Goal: Answer question/provide support: Share knowledge or assist other users

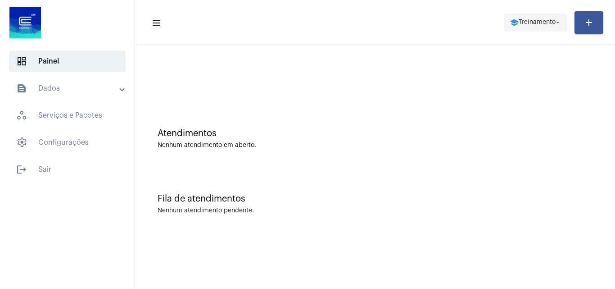
click at [534, 15] on span "school Treinamento arrow_drop_down" at bounding box center [536, 22] width 52 height 16
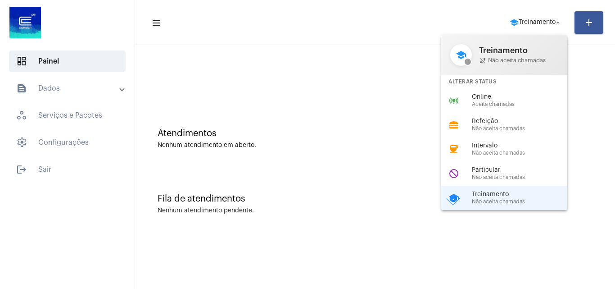
click at [490, 90] on div "online_prediction Online Aceita chamadas" at bounding box center [511, 100] width 140 height 24
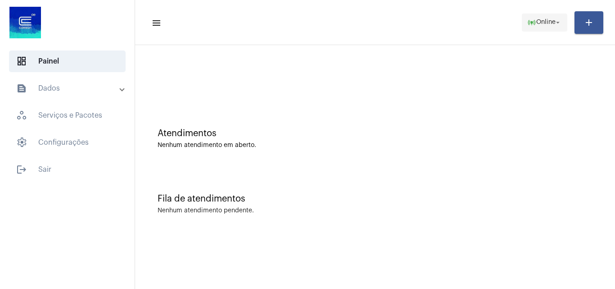
click at [546, 26] on span "online_prediction Online arrow_drop_down" at bounding box center [544, 22] width 35 height 16
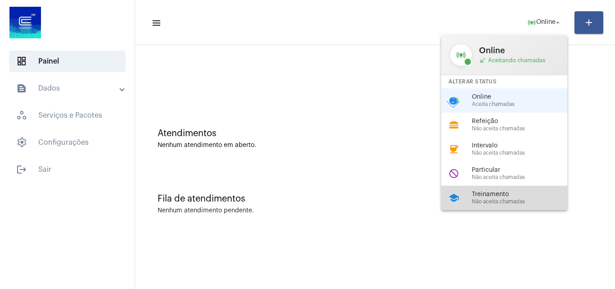
click at [490, 192] on span "Treinamento" at bounding box center [523, 194] width 103 height 7
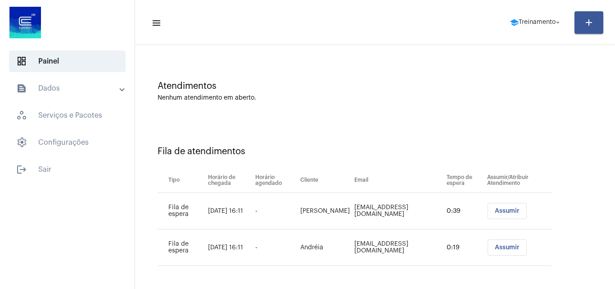
scroll to position [49, 0]
click at [501, 212] on span "Assumir" at bounding box center [507, 209] width 25 height 6
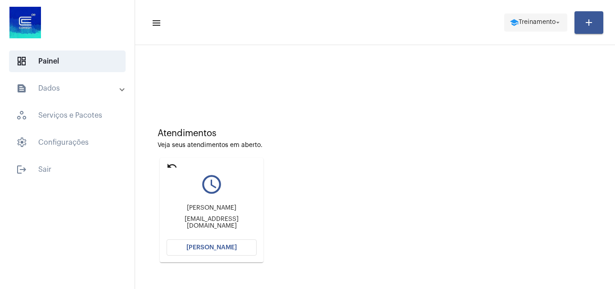
click at [521, 17] on span "school Treinamento arrow_drop_down" at bounding box center [536, 22] width 52 height 16
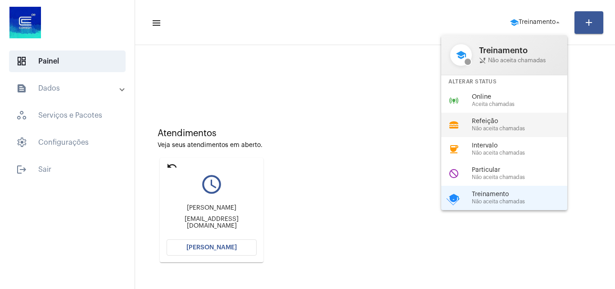
drag, startPoint x: 490, startPoint y: 120, endPoint x: 488, endPoint y: 113, distance: 6.9
click at [491, 118] on div "school Treinamento phone_disabled Não aceita chamadas Alterar Status online_pre…" at bounding box center [504, 122] width 126 height 175
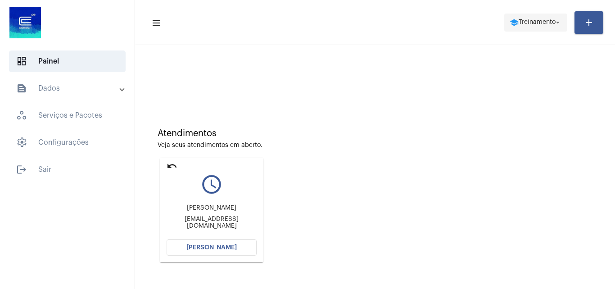
click at [547, 19] on span "Treinamento" at bounding box center [537, 22] width 37 height 6
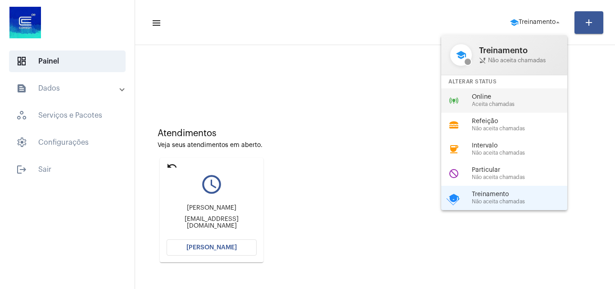
click at [482, 105] on span "Aceita chamadas" at bounding box center [523, 104] width 103 height 6
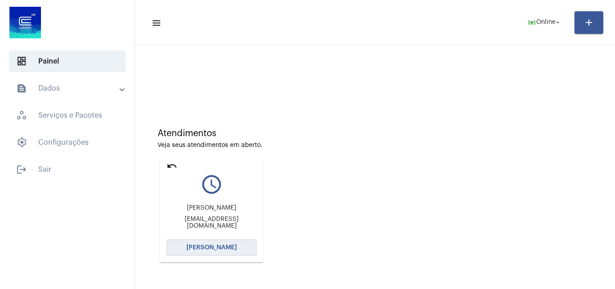
click at [207, 241] on button "[PERSON_NAME]" at bounding box center [212, 247] width 90 height 16
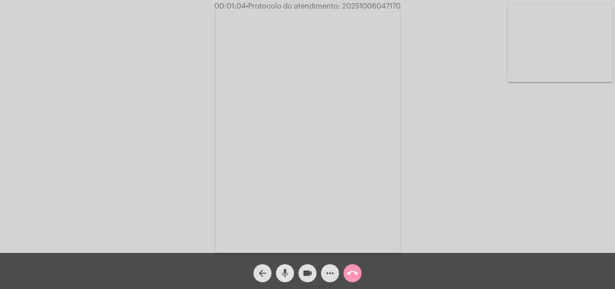
click at [285, 276] on mat-icon "mic" at bounding box center [285, 272] width 11 height 11
click at [296, 276] on div "videocam" at bounding box center [307, 270] width 23 height 23
click at [286, 276] on mat-icon "mic_off" at bounding box center [285, 272] width 11 height 11
click at [280, 277] on mat-icon "mic" at bounding box center [285, 272] width 11 height 11
click at [285, 272] on mat-icon "mic_off" at bounding box center [285, 272] width 11 height 11
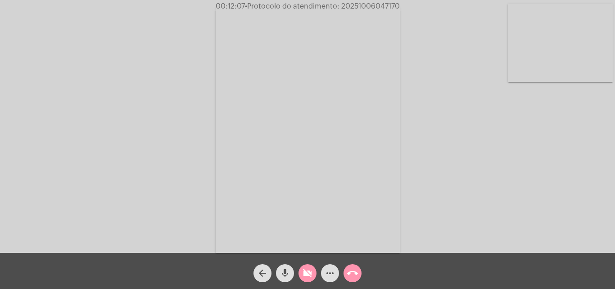
click at [285, 272] on mat-icon "mic" at bounding box center [285, 272] width 11 height 11
click at [288, 271] on mat-icon "mic_off" at bounding box center [285, 272] width 11 height 11
click at [310, 270] on mat-icon "videocam_off" at bounding box center [307, 272] width 11 height 11
click at [378, 5] on span "• Protocolo do atendimento: 20251006047170" at bounding box center [323, 6] width 155 height 7
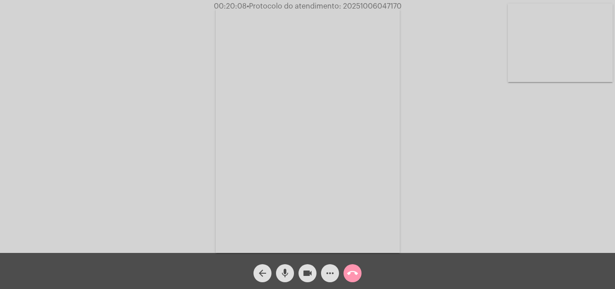
copy span "20251006047170"
click at [355, 268] on mat-icon "call_end" at bounding box center [352, 272] width 11 height 11
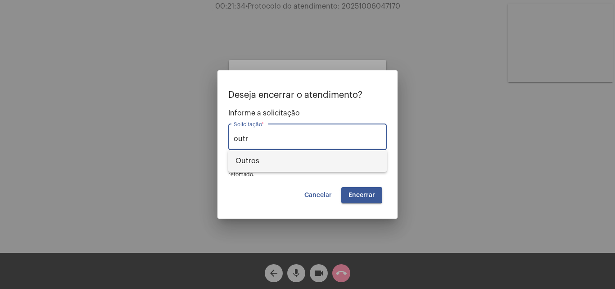
click at [260, 166] on span "Outros" at bounding box center [307, 161] width 144 height 22
type input "Outros"
click at [370, 192] on span "Encerrar" at bounding box center [361, 195] width 27 height 6
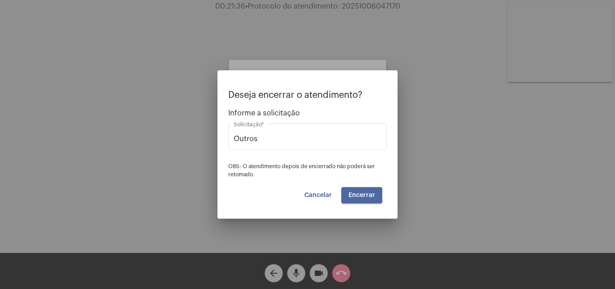
click at [362, 189] on button "Encerrar" at bounding box center [361, 195] width 41 height 16
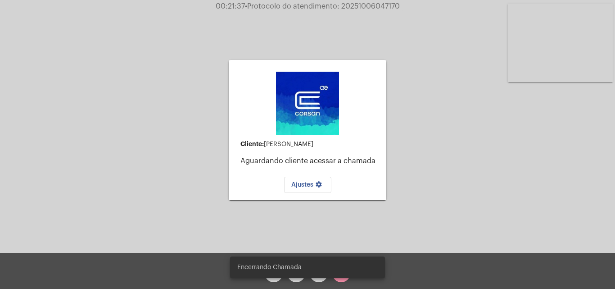
click at [370, 194] on mat-card "Cliente: [PERSON_NAME] Prates Aguardando cliente acessar a chamada Ajustes sett…" at bounding box center [308, 130] width 158 height 140
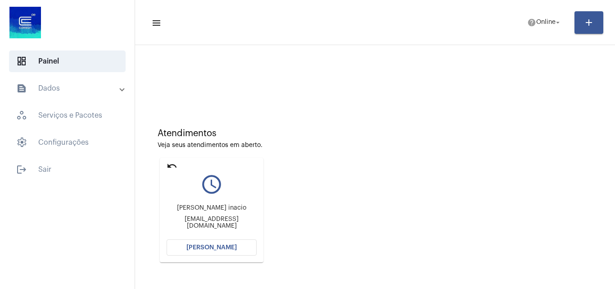
scroll to position [63, 0]
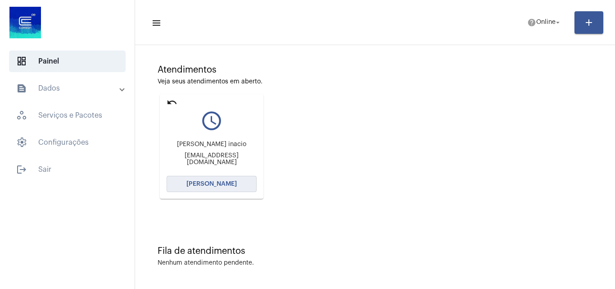
click at [234, 190] on button "[PERSON_NAME]" at bounding box center [212, 184] width 90 height 16
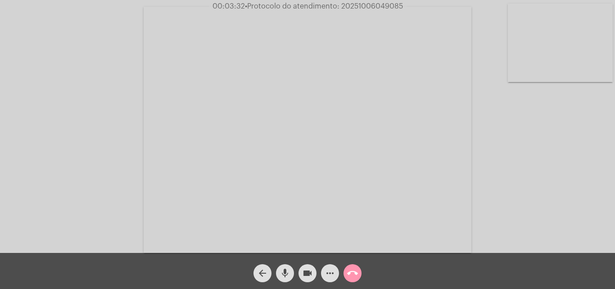
click at [325, 273] on mat-icon "more_horiz" at bounding box center [330, 272] width 11 height 11
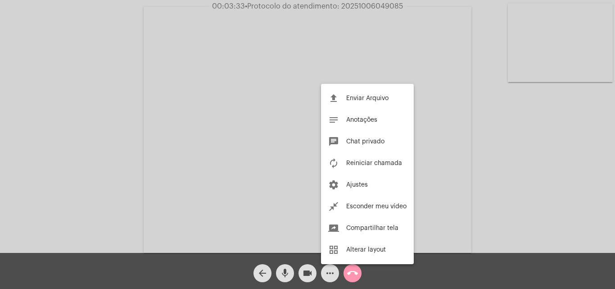
click at [369, 142] on span "Chat privado" at bounding box center [365, 141] width 38 height 6
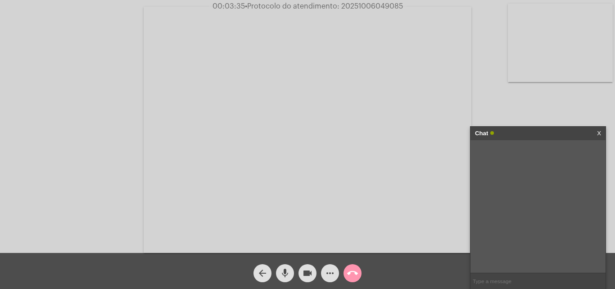
paste input "[PERSON_NAME],3300"
type input "[PERSON_NAME],3300"
click at [533, 135] on div "Chat" at bounding box center [528, 134] width 107 height 14
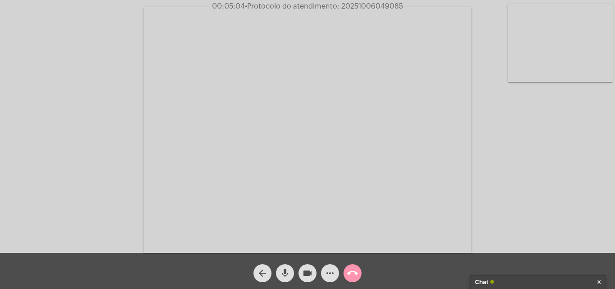
click at [333, 275] on mat-icon "more_horiz" at bounding box center [330, 272] width 11 height 11
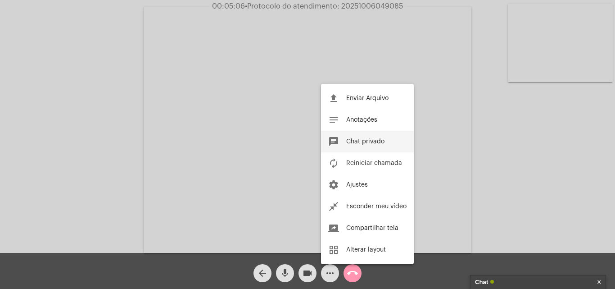
click at [377, 138] on span "Chat privado" at bounding box center [365, 141] width 38 height 6
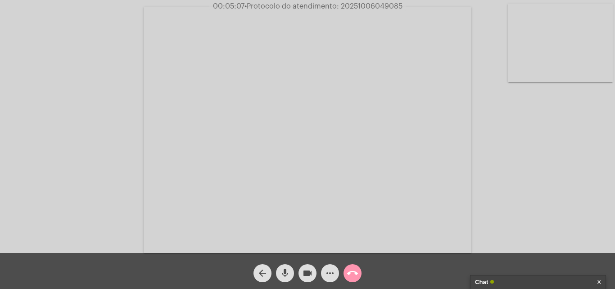
click at [521, 277] on div "Chat" at bounding box center [528, 282] width 107 height 14
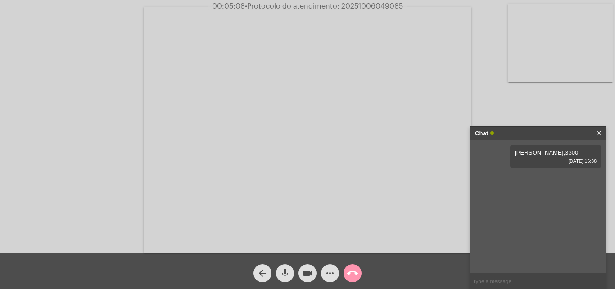
click at [497, 285] on input "text" at bounding box center [537, 281] width 135 height 16
type input "vou precisar do arquivo"
type input "ou da foto do documento"
type input "3 pontinhos e enviar arquivo"
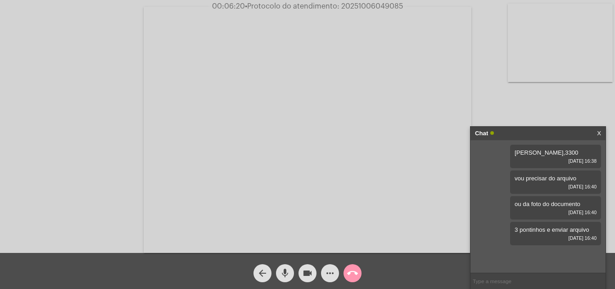
click at [570, 63] on video at bounding box center [560, 43] width 105 height 78
click at [533, 252] on link "[URL][DOMAIN_NAME]" at bounding box center [530, 255] width 63 height 7
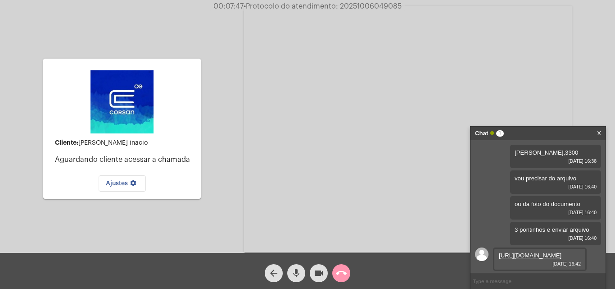
click at [517, 280] on input "text" at bounding box center [537, 281] width 135 height 16
click at [347, 268] on button "call_end" at bounding box center [341, 273] width 18 height 18
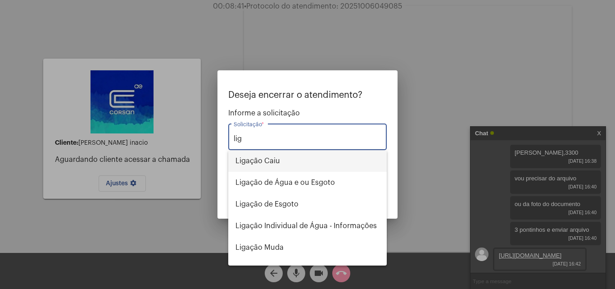
click at [281, 157] on span "Ligação Caiu" at bounding box center [307, 161] width 144 height 22
type input "Ligação Caiu"
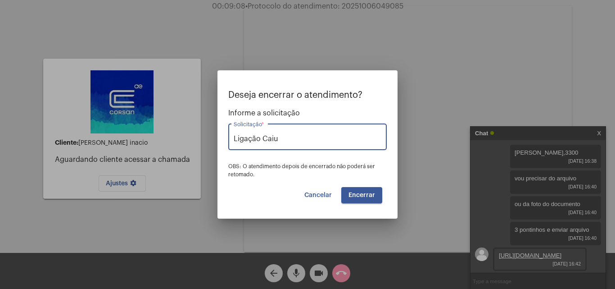
click at [375, 193] on button "Encerrar" at bounding box center [361, 195] width 41 height 16
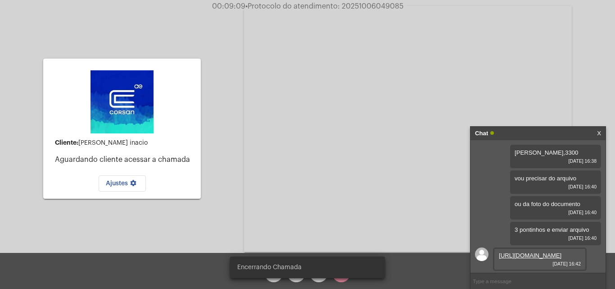
click at [370, 194] on video at bounding box center [408, 129] width 328 height 246
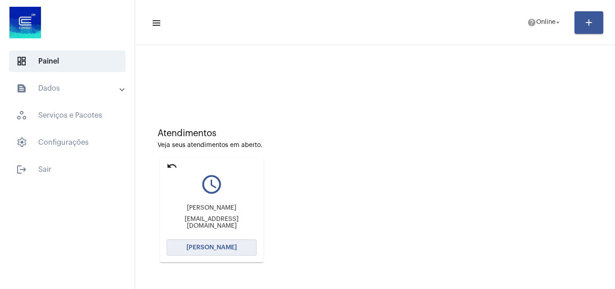
click at [233, 248] on span "[PERSON_NAME]" at bounding box center [211, 247] width 50 height 6
click at [221, 243] on button "[PERSON_NAME]" at bounding box center [212, 247] width 90 height 16
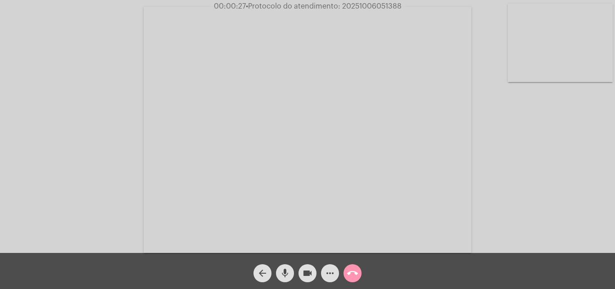
click at [330, 276] on mat-icon "more_horiz" at bounding box center [330, 272] width 11 height 11
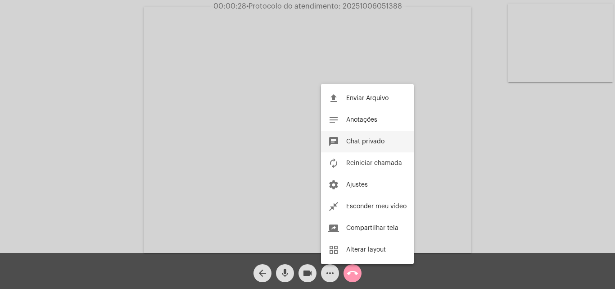
click at [389, 137] on button "chat Chat privado" at bounding box center [367, 142] width 93 height 22
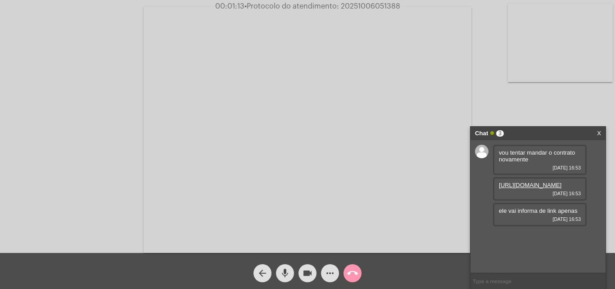
click at [540, 188] on link "https://neft-transfer-bucket.s3.amazonaws.com/temp-d289e2cd-4c36-05b8-ed0f-8695…" at bounding box center [530, 184] width 63 height 7
click at [509, 277] on input "text" at bounding box center [537, 281] width 135 height 16
type input "certo, falta seu documento somente"
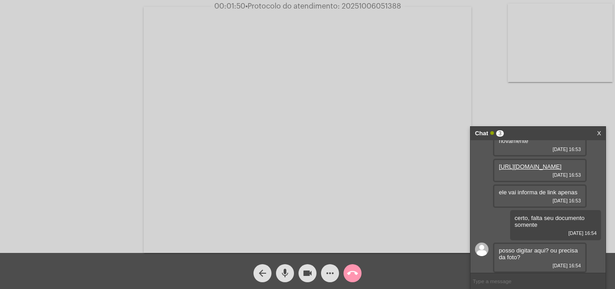
scroll to position [39, 0]
click at [529, 276] on input "text" at bounding box center [537, 281] width 135 height 16
type input "precisa da foto"
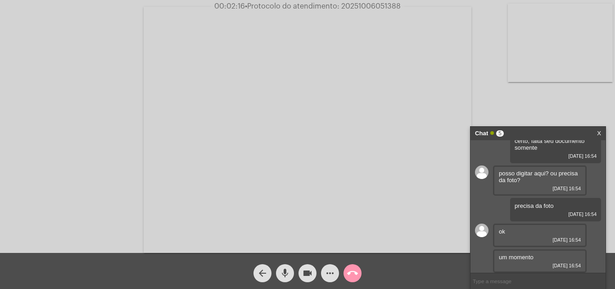
scroll to position [116, 0]
type input "ok!!"
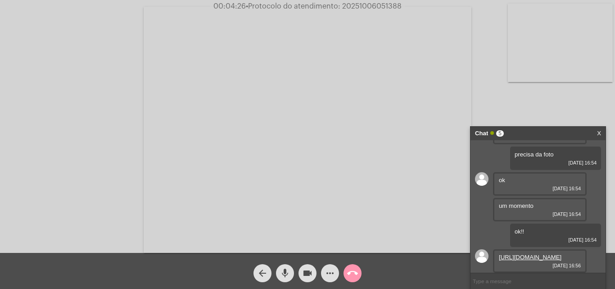
scroll to position [187, 0]
click at [523, 253] on link "https://neft-transfer-bucket.s3.amazonaws.com/temp-10dfb68e-bfa7-344b-14eb-4afa…" at bounding box center [530, 256] width 63 height 7
click at [502, 278] on input "text" at bounding box center [537, 281] width 135 height 16
type input "certo, vou dar inico ao processo da troca de titularidade"
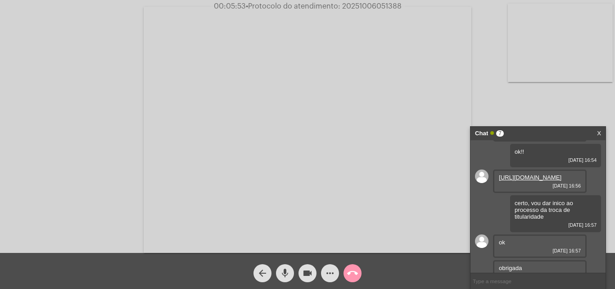
scroll to position [252, 0]
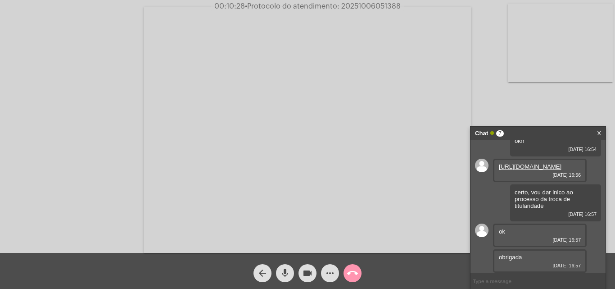
click at [385, 3] on span "• Protocolo do atendimento: 20251006051388" at bounding box center [323, 6] width 156 height 7
copy span "20251006051388"
click at [529, 279] on input "text" at bounding box center [537, 281] width 135 height 16
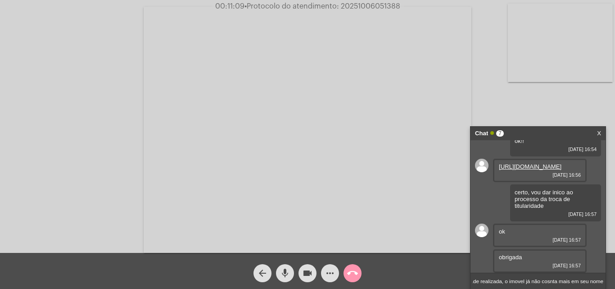
click at [556, 280] on input "troca de titularidade realizada, o imovel já não cosnta mais em seu nome" at bounding box center [537, 281] width 135 height 16
type input "troca de titularidade realizada, o imovel já não consta mais em seu nome"
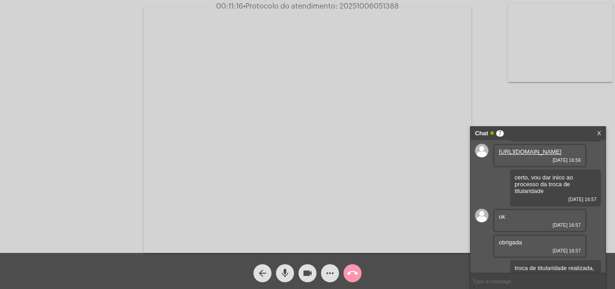
scroll to position [317, 0]
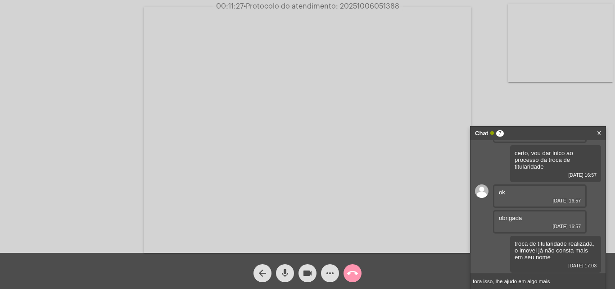
type input "fora isso, lhe ajudo em algo mais"
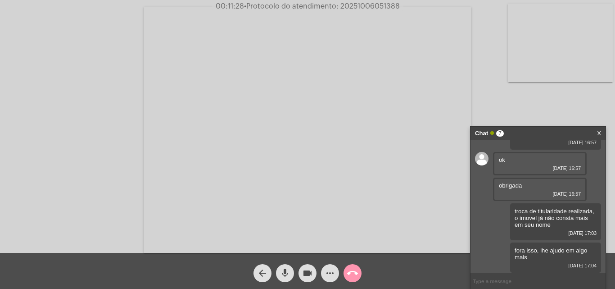
scroll to position [349, 0]
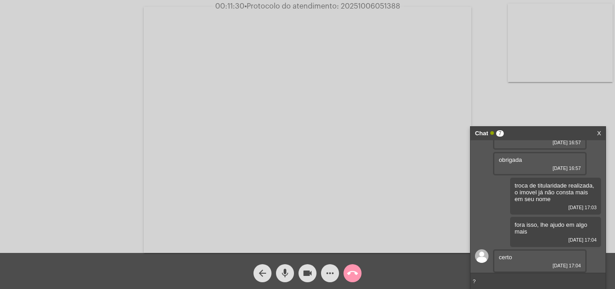
type input "??"
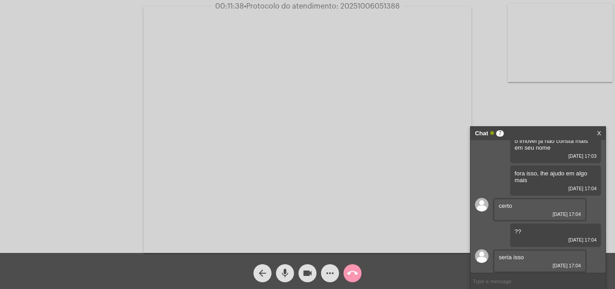
scroll to position [426, 0]
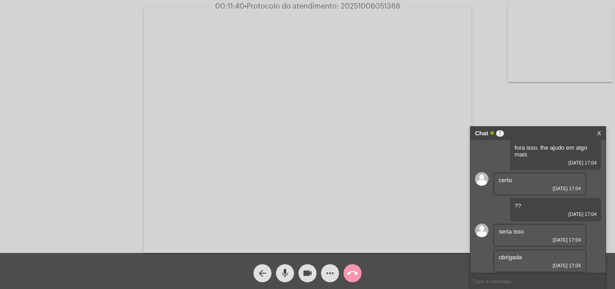
click at [380, 8] on span "• Protocolo do atendimento: 20251006051388" at bounding box center [322, 6] width 156 height 7
copy span "20251006051388"
paste input "20251006051388"
type input "20251006051388 ese é o protocolo do nosso atendimento, vou pedir para participa…"
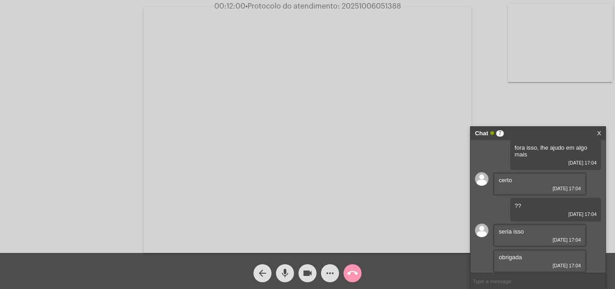
scroll to position [498, 0]
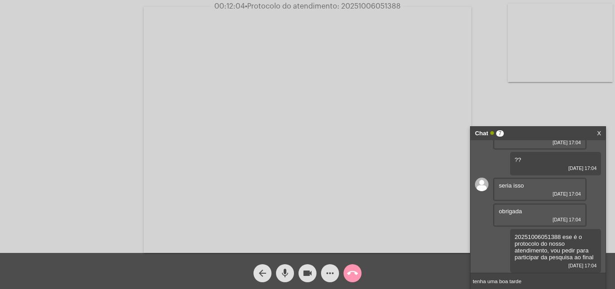
type input "tenha uma boa tarde"
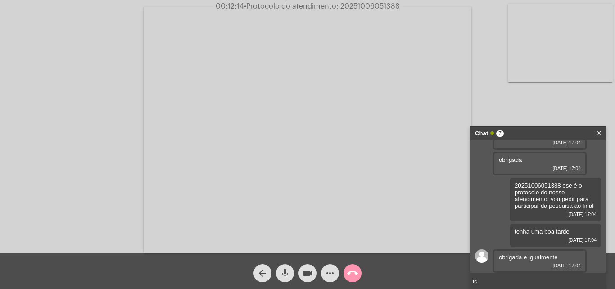
type input "t"
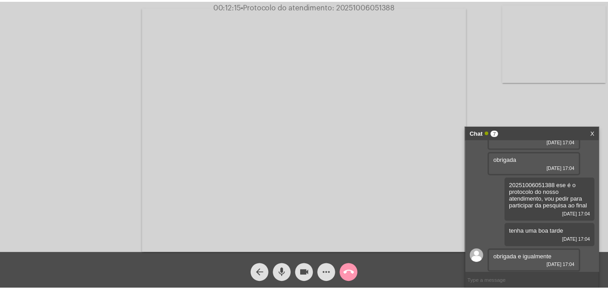
scroll to position [549, 0]
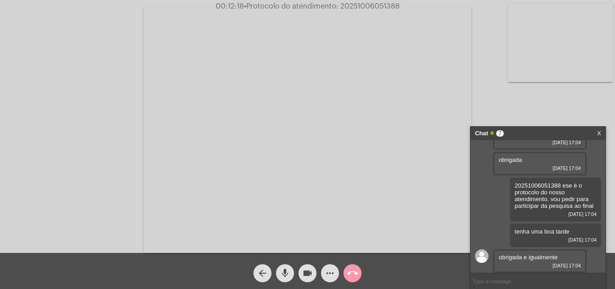
click at [356, 269] on mat-icon "call_end" at bounding box center [352, 272] width 11 height 11
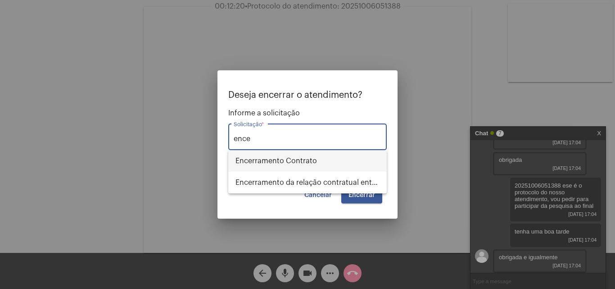
click at [317, 165] on span "Encerramento Contrato" at bounding box center [307, 161] width 144 height 22
type input "Encerramento Contrato"
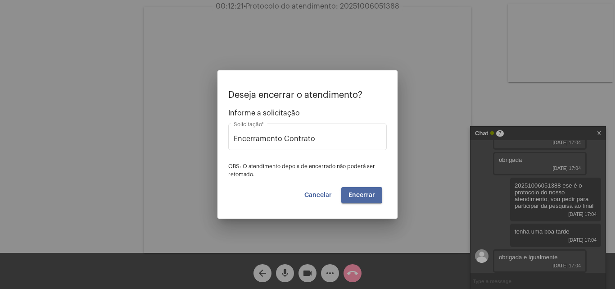
click at [375, 192] on span "Encerrar" at bounding box center [361, 195] width 27 height 6
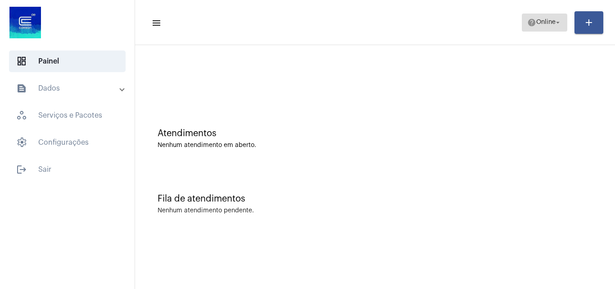
click at [545, 18] on span "help Online arrow_drop_down" at bounding box center [544, 22] width 35 height 16
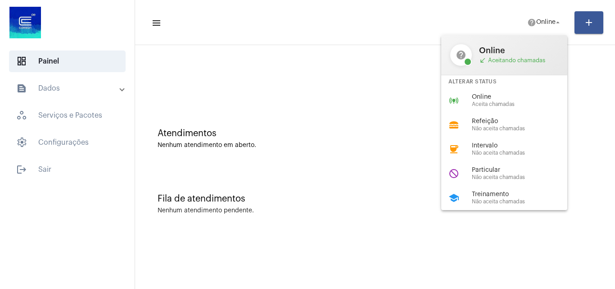
click at [301, 185] on div at bounding box center [307, 144] width 615 height 289
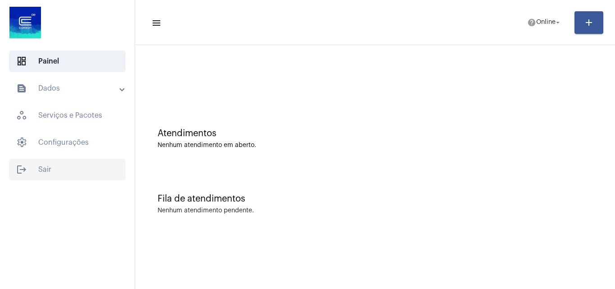
click at [27, 175] on span "logout Sair" at bounding box center [67, 169] width 117 height 22
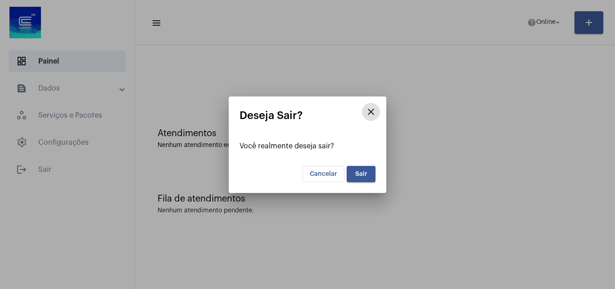
click at [368, 174] on button "Sair" at bounding box center [361, 174] width 29 height 16
